Goal: Book appointment/travel/reservation

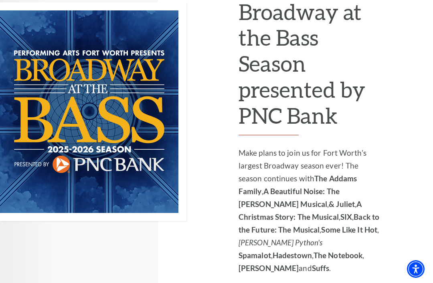
scroll to position [604, 0]
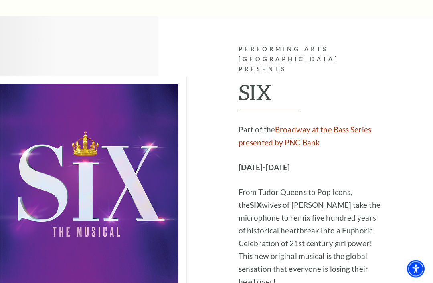
scroll to position [2809, 0]
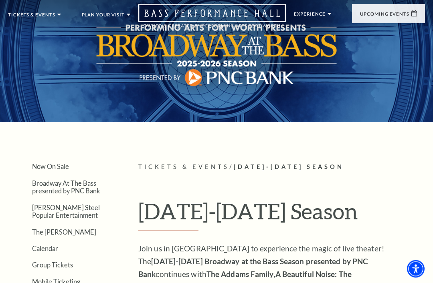
scroll to position [0, 0]
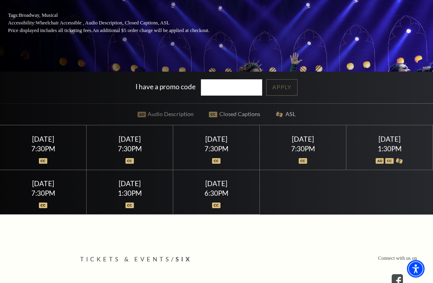
scroll to position [147, 0]
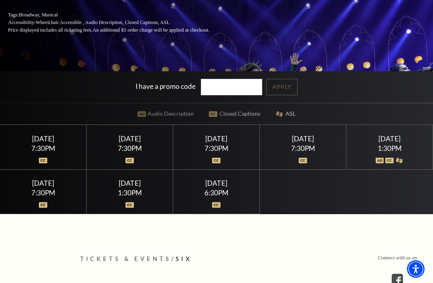
click at [396, 152] on div "1:30PM" at bounding box center [389, 148] width 67 height 7
click at [397, 152] on div "1:30PM" at bounding box center [389, 148] width 67 height 7
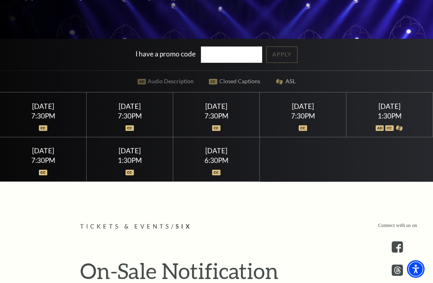
scroll to position [180, 0]
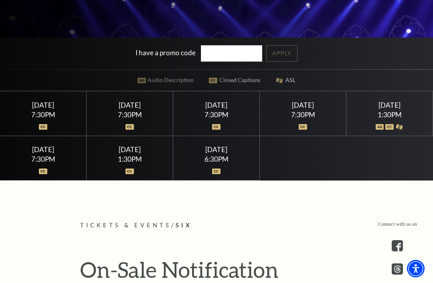
click at [399, 119] on div "1:30PM" at bounding box center [389, 115] width 67 height 7
click at [395, 119] on div "1:30PM" at bounding box center [389, 115] width 67 height 7
click at [400, 130] on div "Saturday February 14 1:30PM" at bounding box center [389, 114] width 87 height 44
click at [397, 119] on div "1:30PM" at bounding box center [389, 115] width 67 height 7
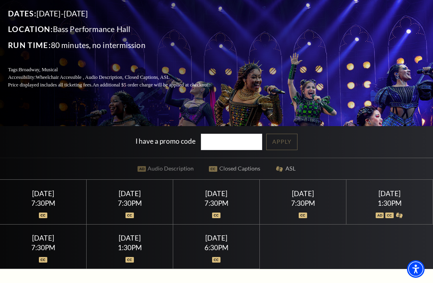
scroll to position [0, 0]
